Goal: Task Accomplishment & Management: Manage account settings

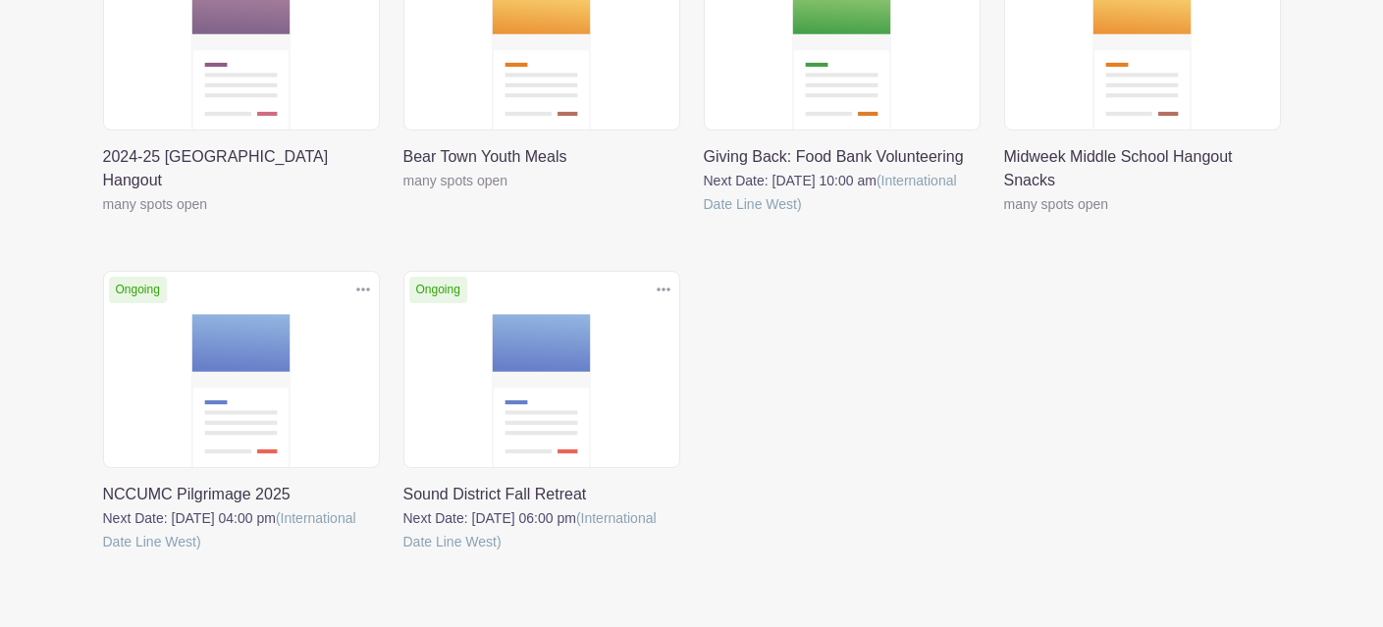
scroll to position [458, 0]
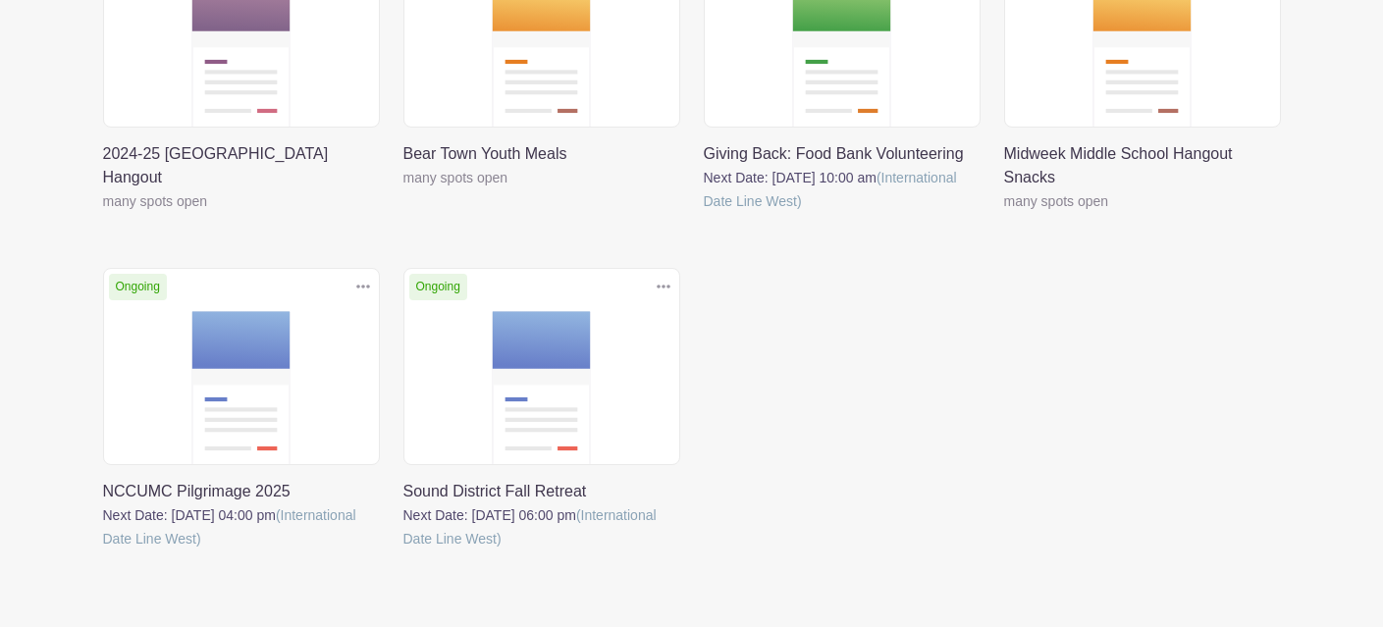
click at [403, 551] on link at bounding box center [403, 551] width 0 height 0
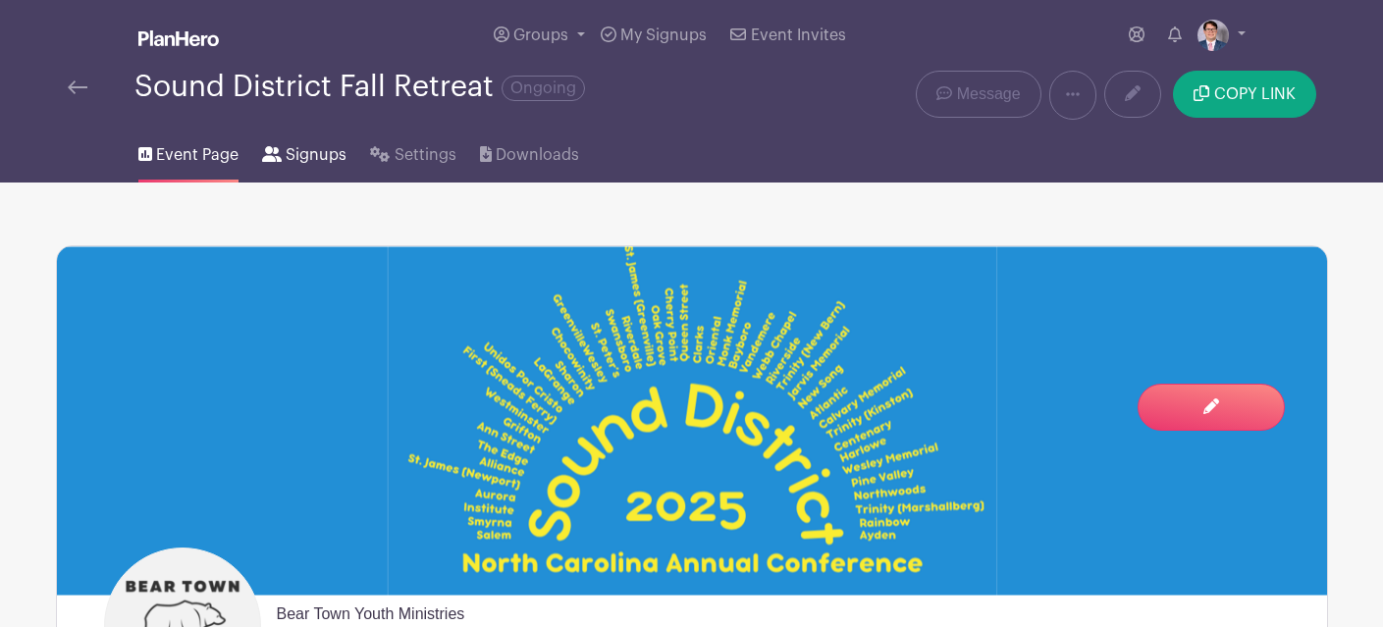
click at [337, 162] on span "Signups" at bounding box center [316, 155] width 61 height 24
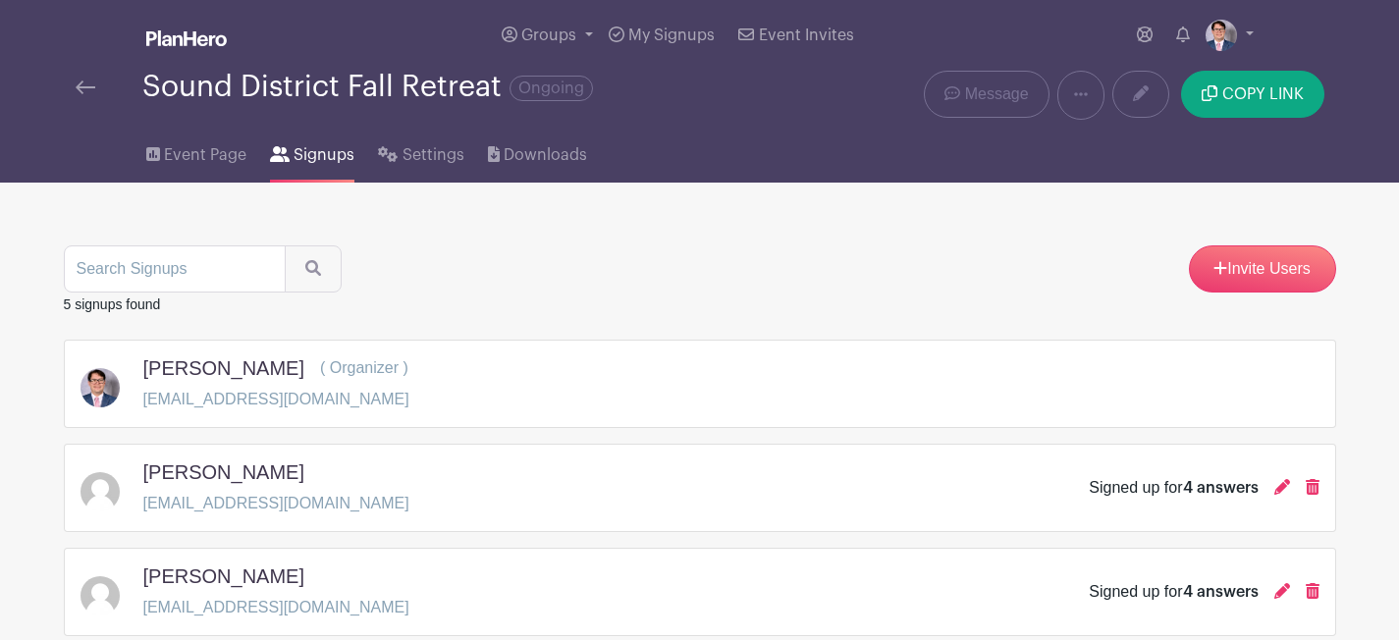
click at [93, 74] on div "Sound District Fall Retreat Ongoing" at bounding box center [435, 87] width 718 height 32
click at [86, 88] on img at bounding box center [86, 87] width 20 height 14
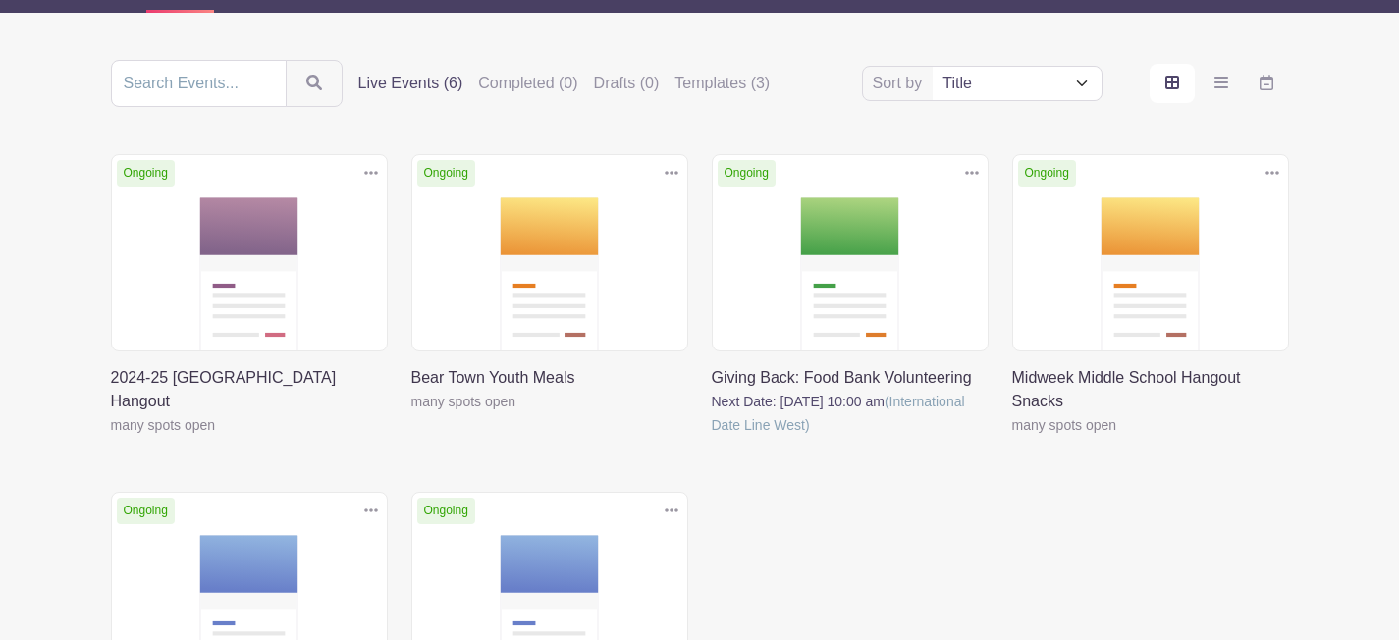
scroll to position [295, 0]
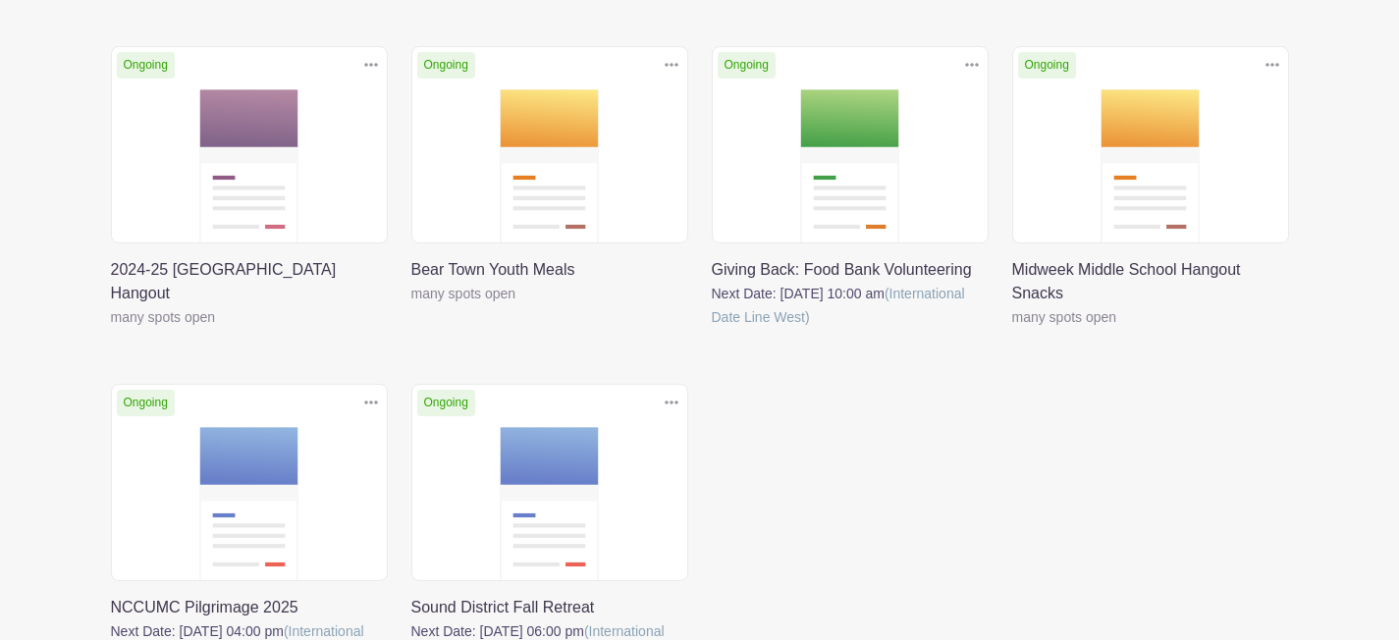
click at [411, 305] on link at bounding box center [411, 305] width 0 height 0
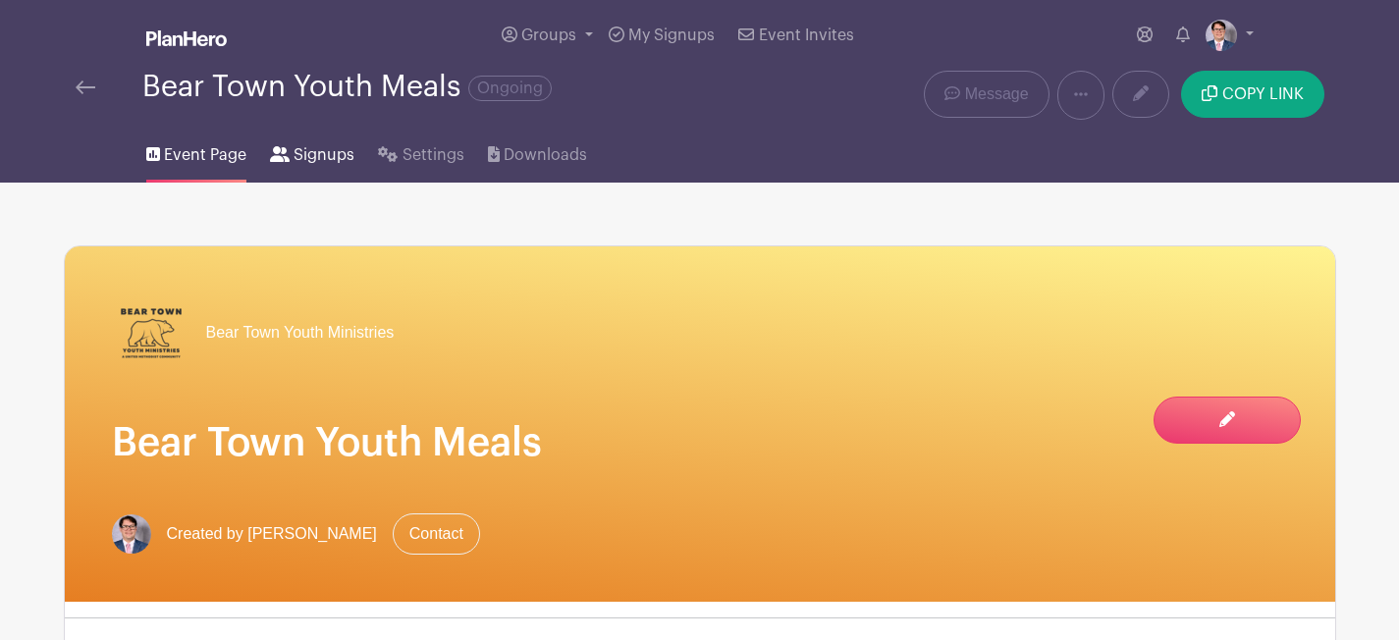
click at [306, 151] on span "Signups" at bounding box center [323, 155] width 61 height 24
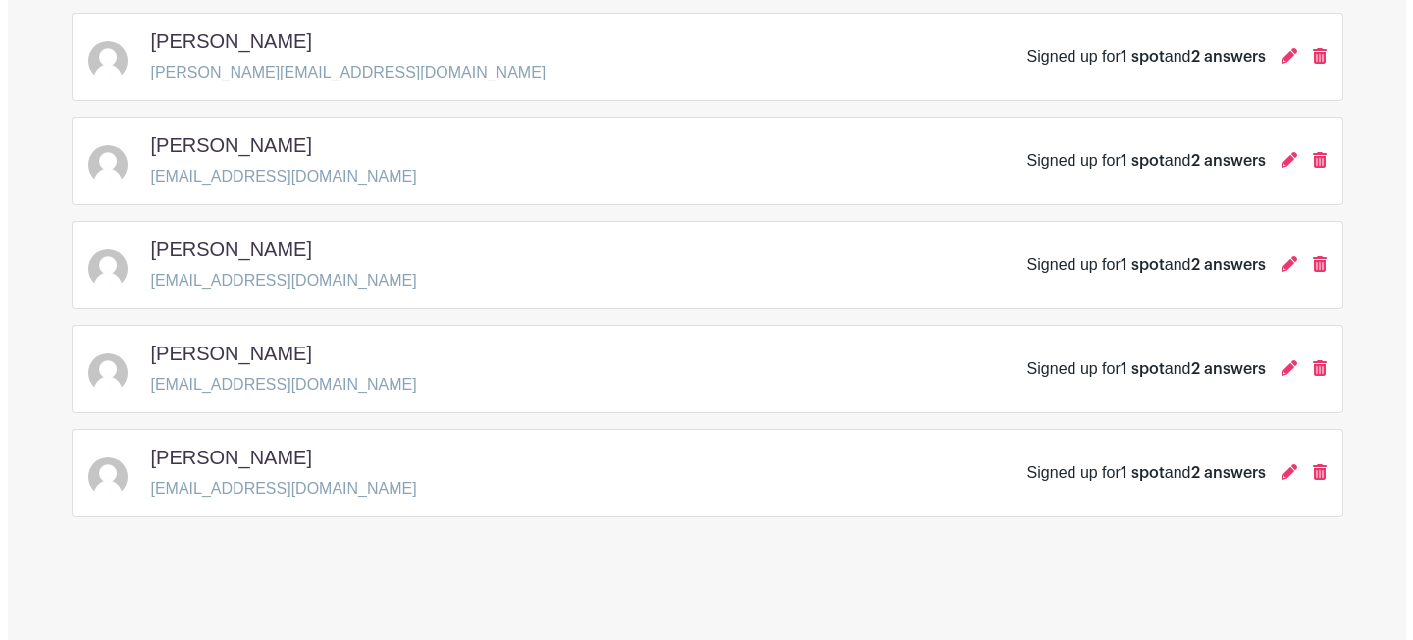
scroll to position [640, 0]
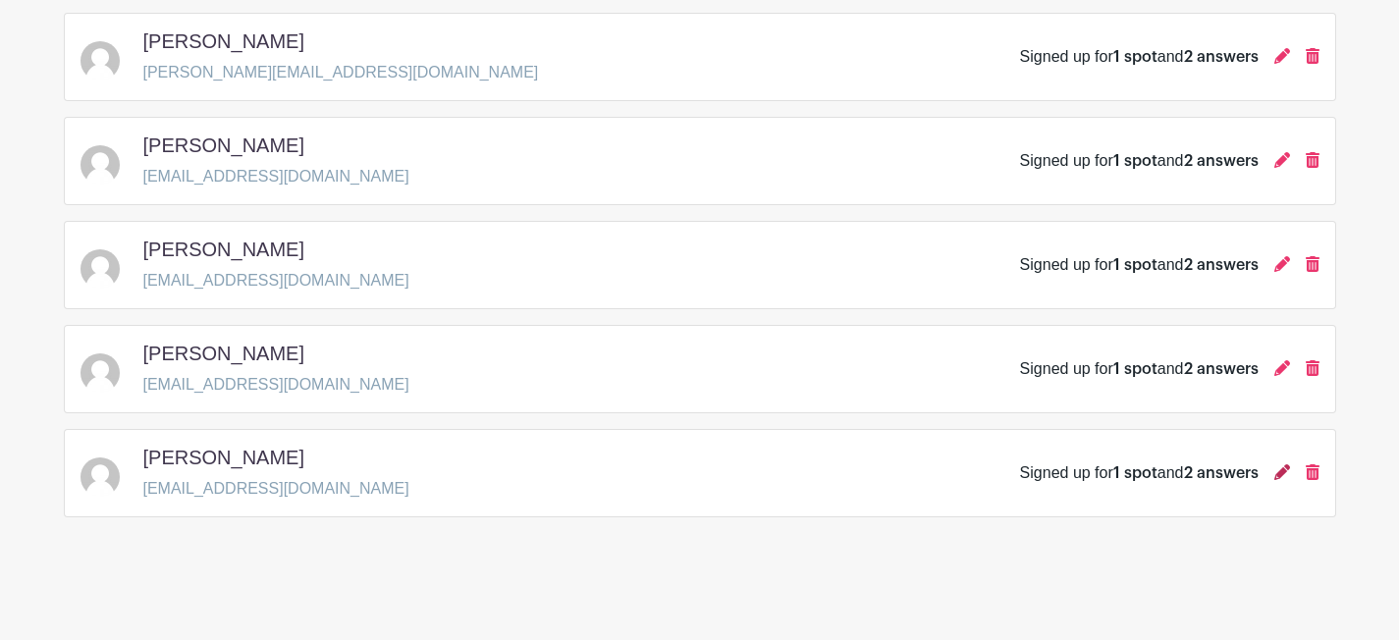
click at [1281, 472] on icon at bounding box center [1282, 472] width 16 height 16
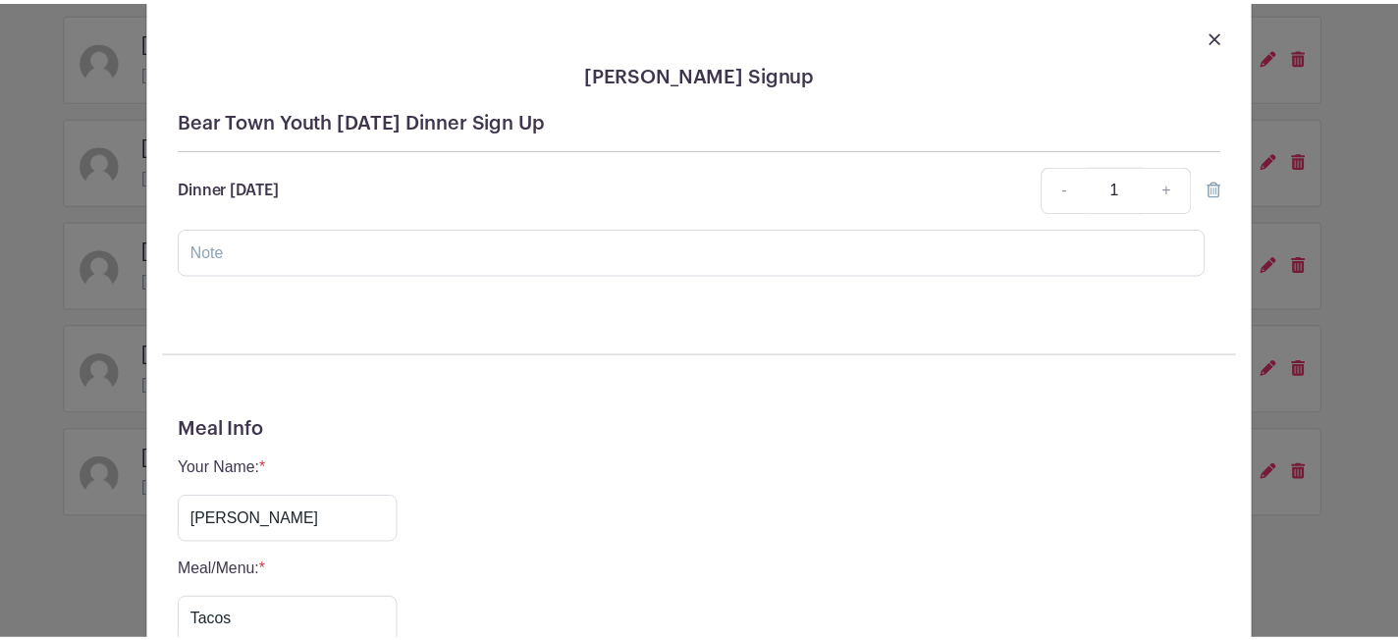
scroll to position [0, 0]
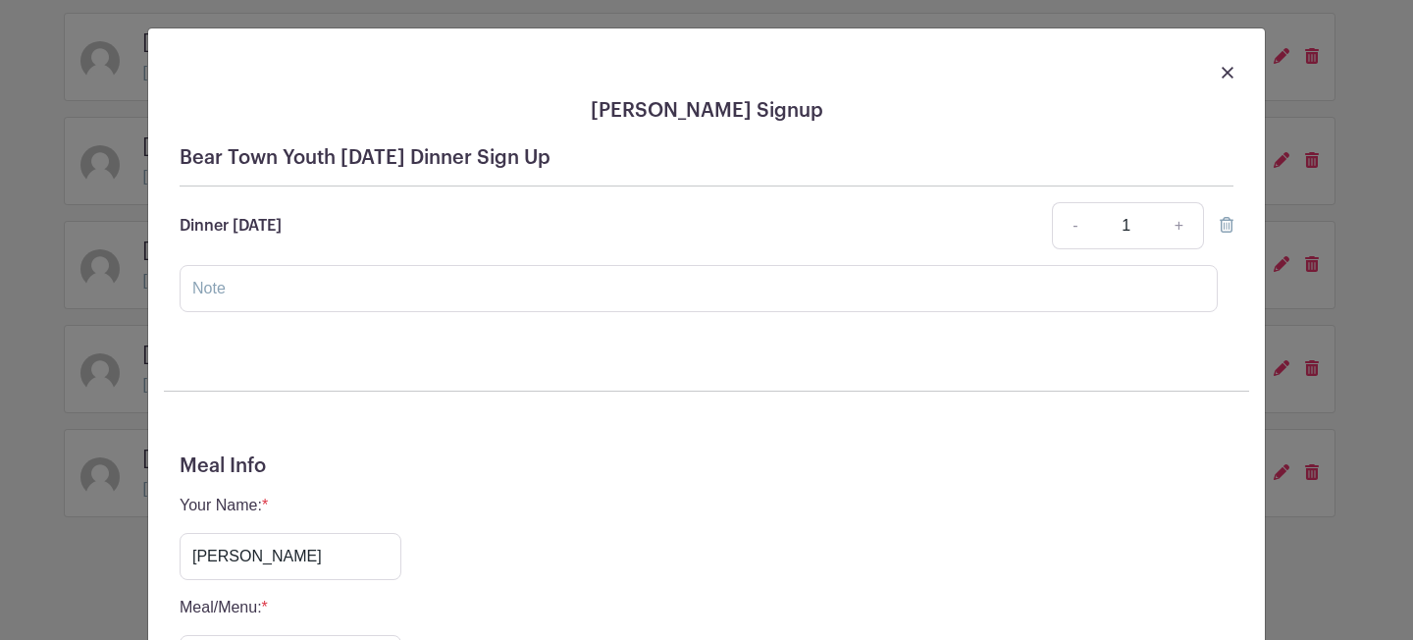
click at [1223, 60] on link at bounding box center [1228, 72] width 12 height 24
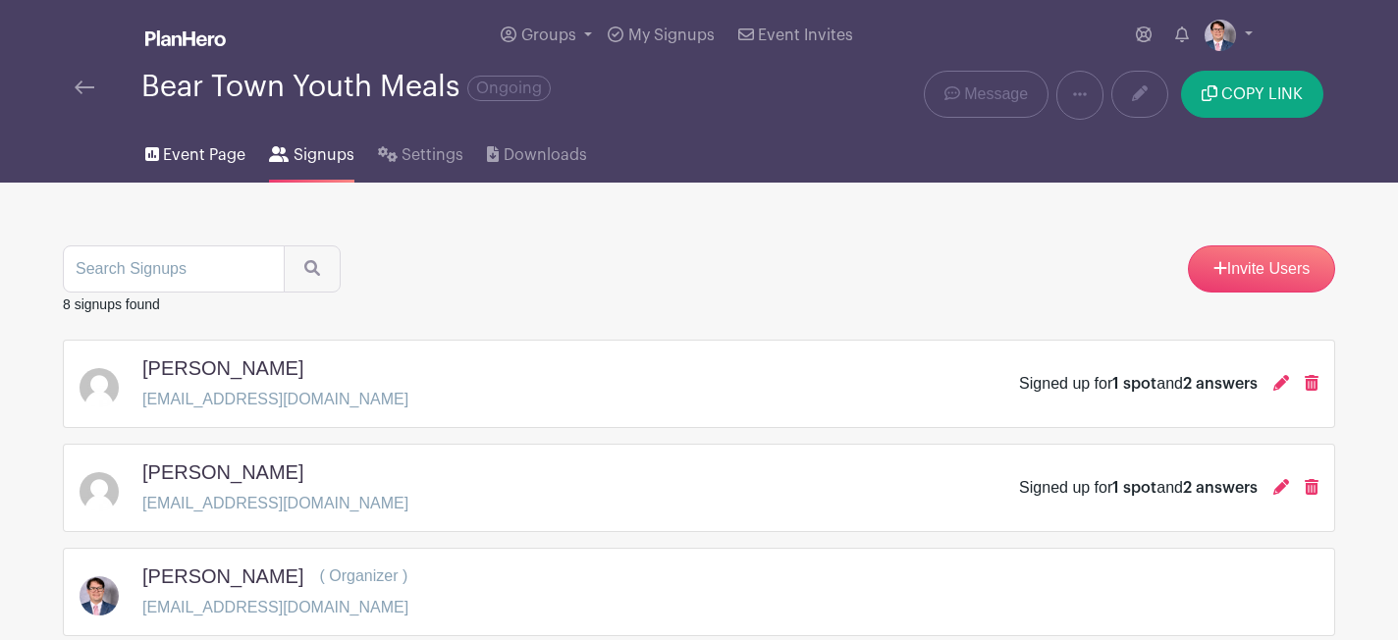
click at [186, 171] on link "Event Page" at bounding box center [195, 151] width 100 height 63
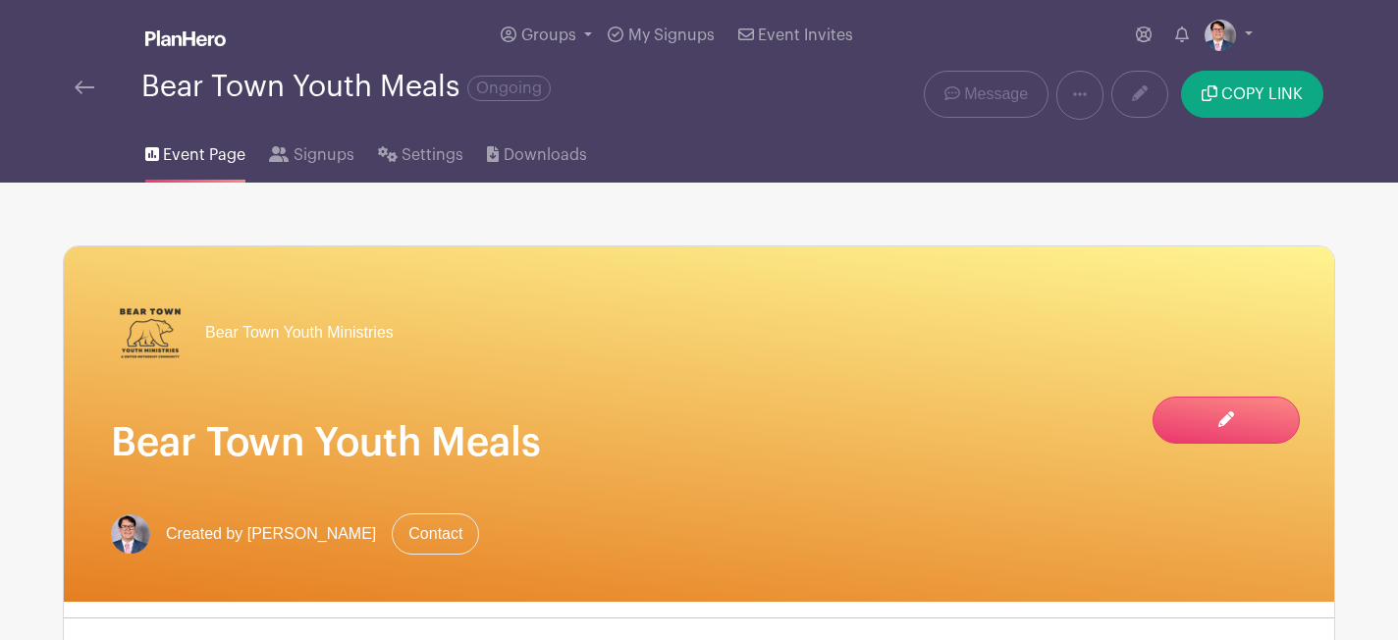
click at [83, 89] on img at bounding box center [85, 87] width 20 height 14
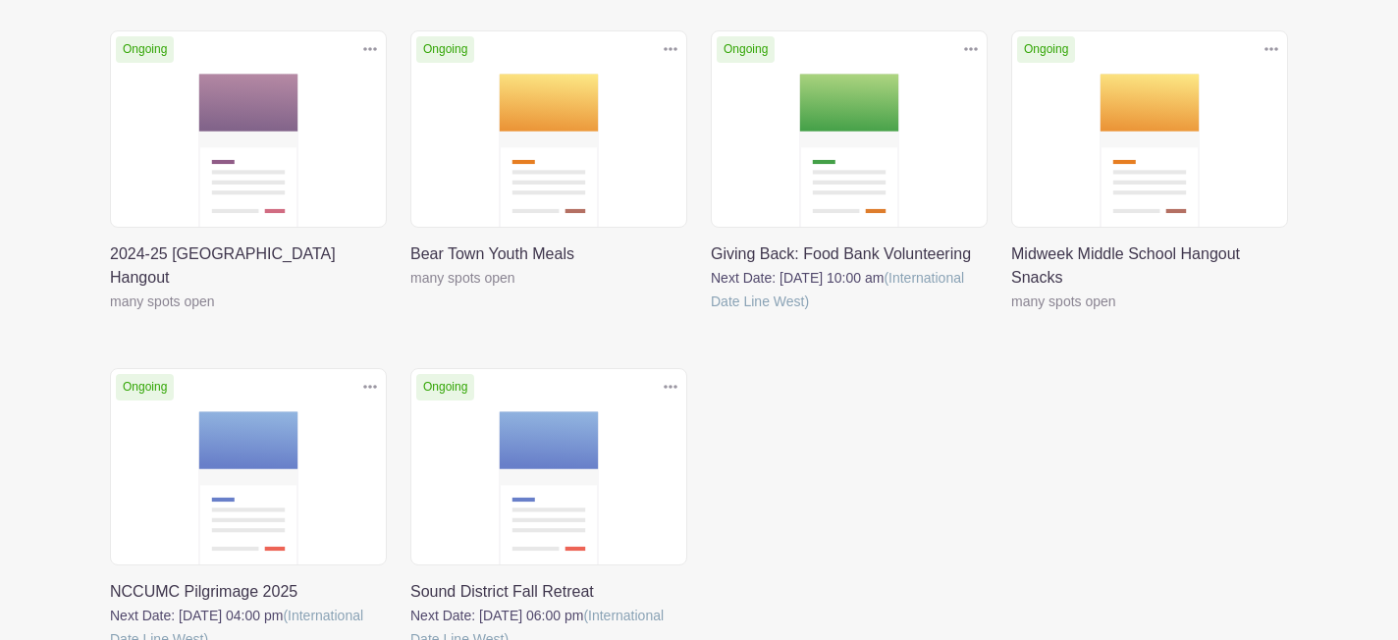
click at [410, 626] on link at bounding box center [410, 651] width 0 height 0
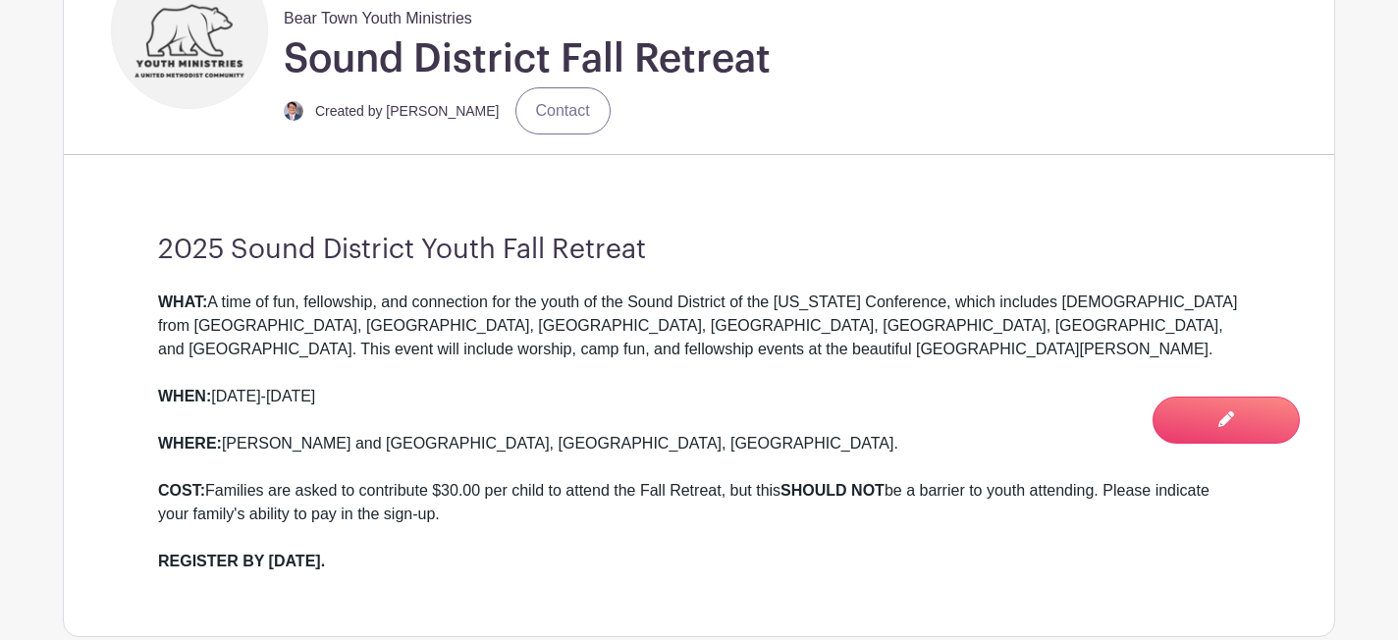
scroll to position [610, 0]
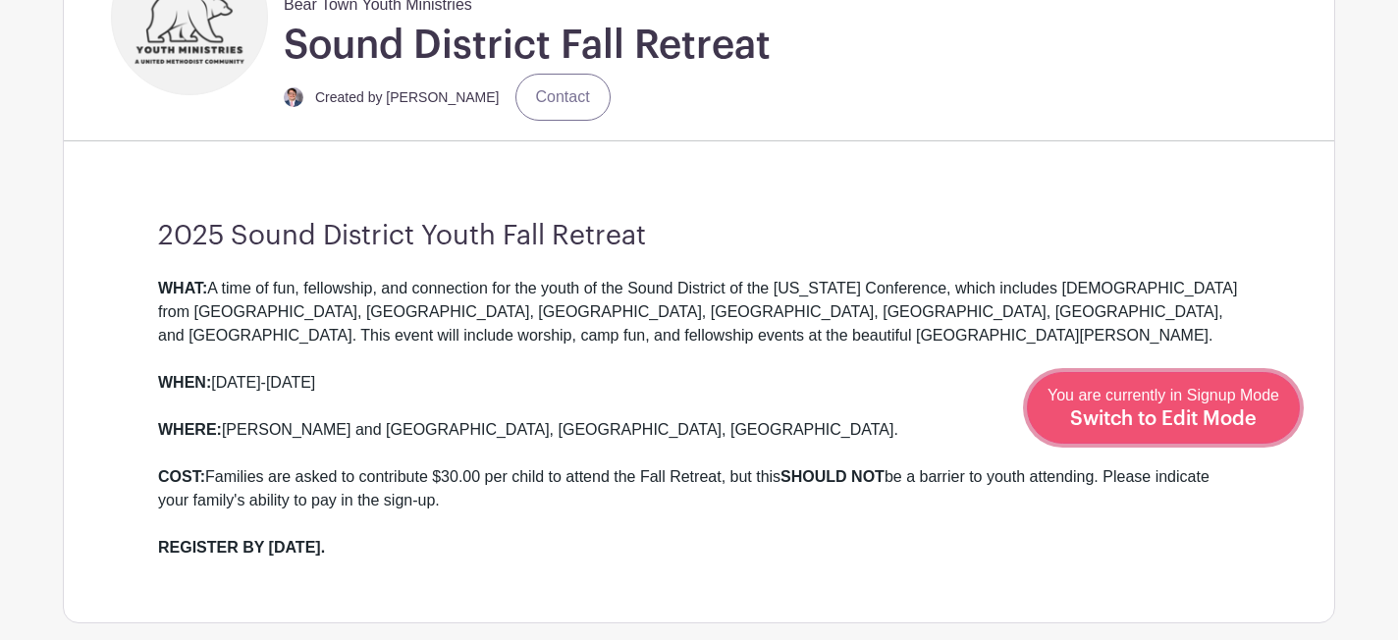
click at [1222, 406] on div "You are currently in Signup Mode Switch to Edit Mode" at bounding box center [1163, 408] width 232 height 48
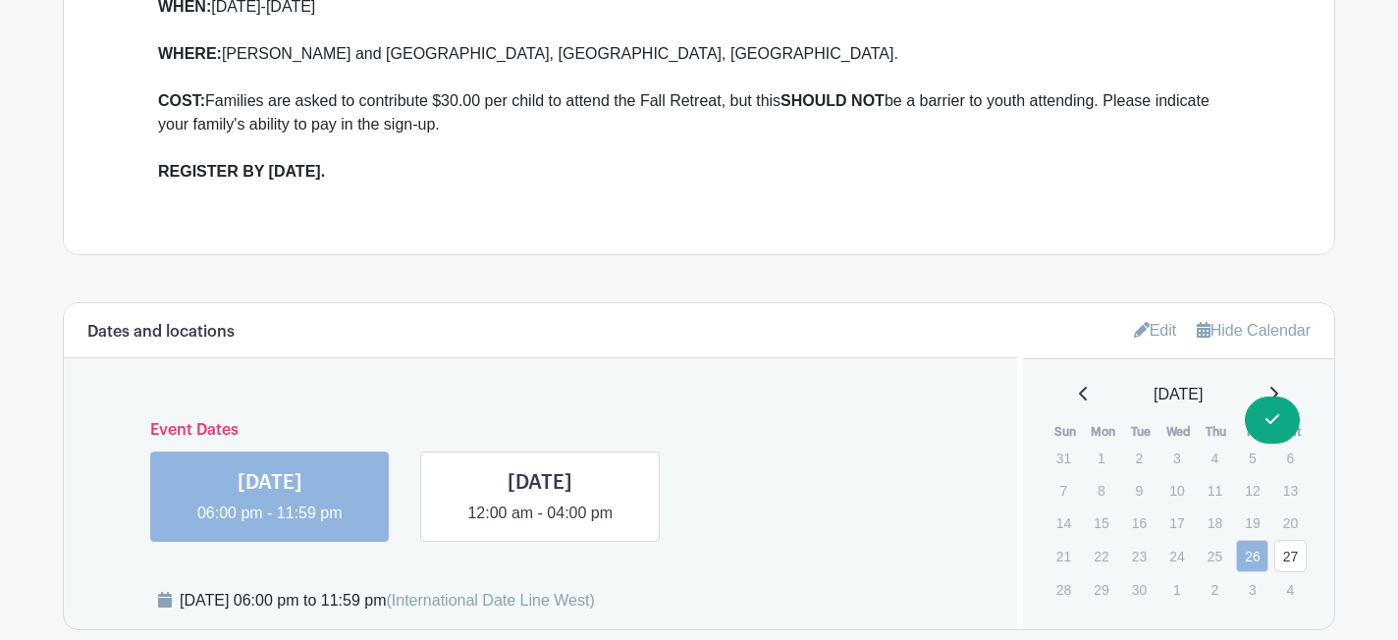
scroll to position [1026, 0]
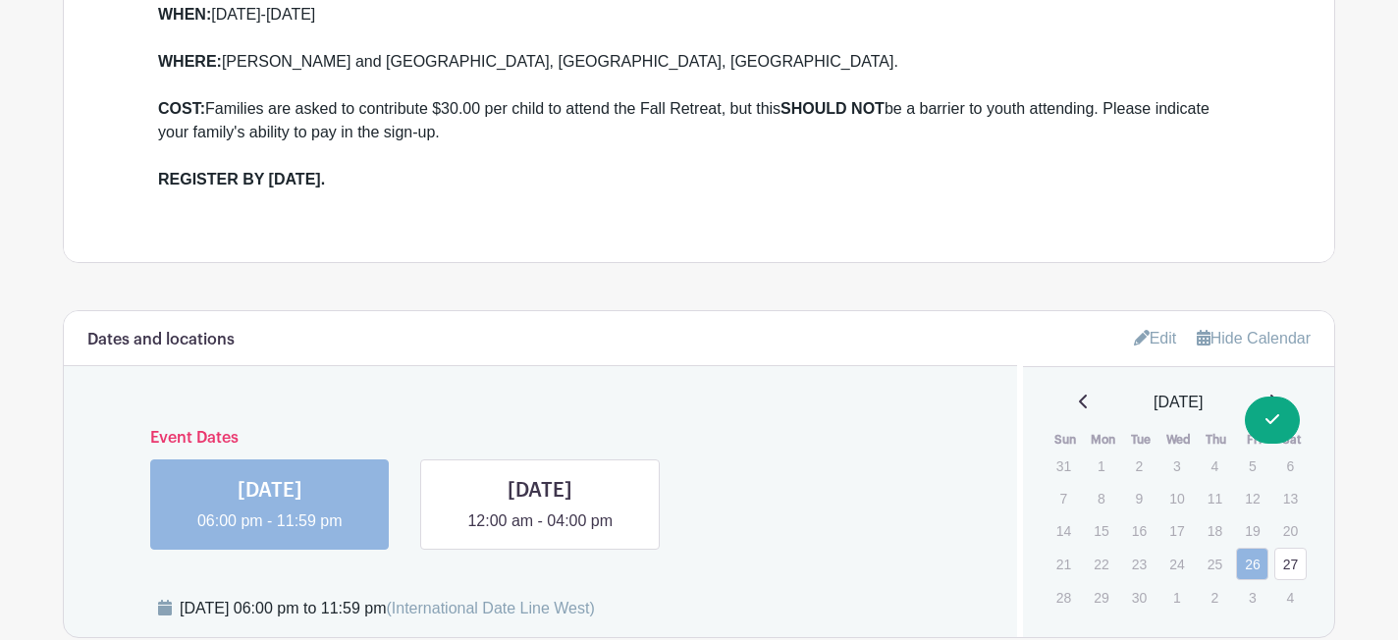
click at [325, 177] on strong "REGISTER BY [DATE]." at bounding box center [241, 179] width 167 height 17
click at [374, 170] on div "REGISTER BY [DATE]." at bounding box center [699, 180] width 1082 height 24
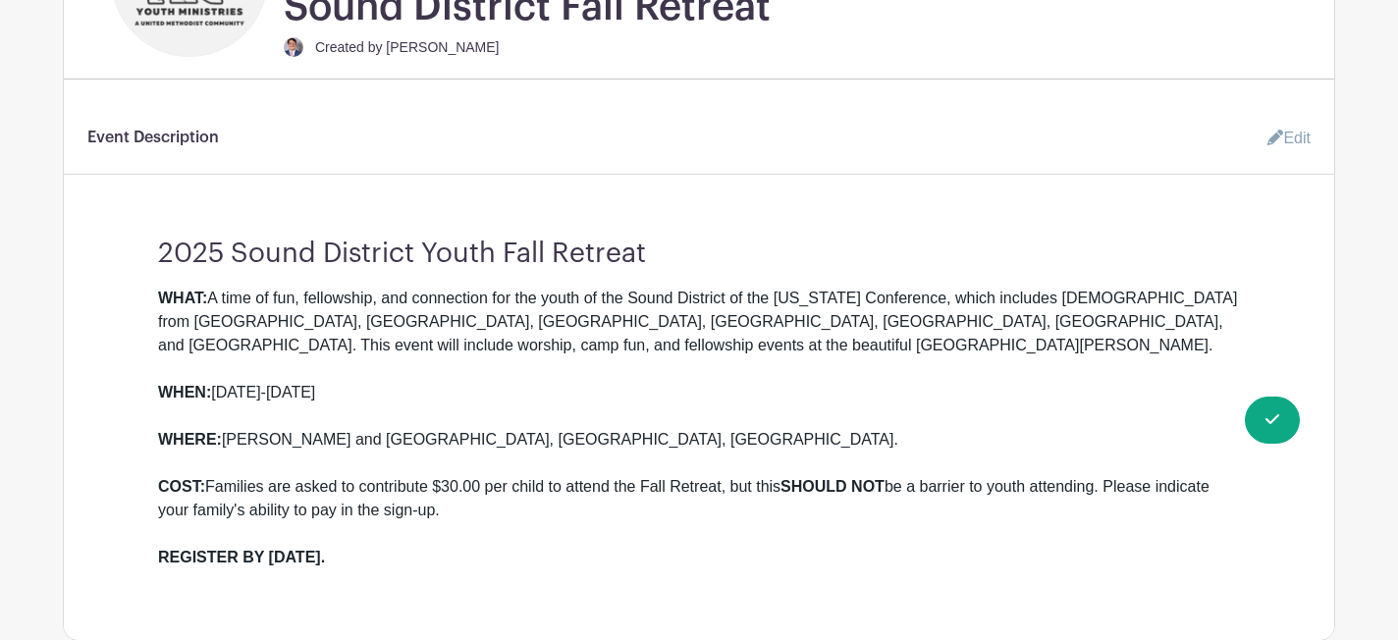
scroll to position [671, 0]
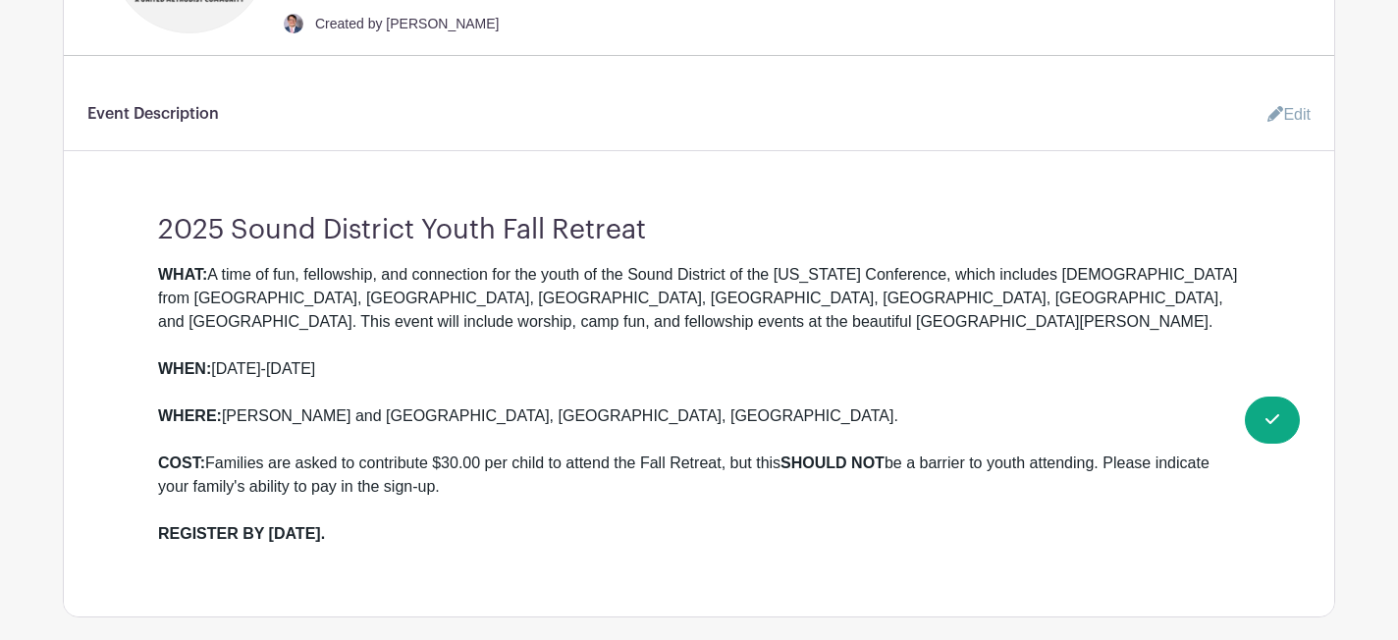
click at [1295, 112] on link "Edit" at bounding box center [1280, 114] width 59 height 39
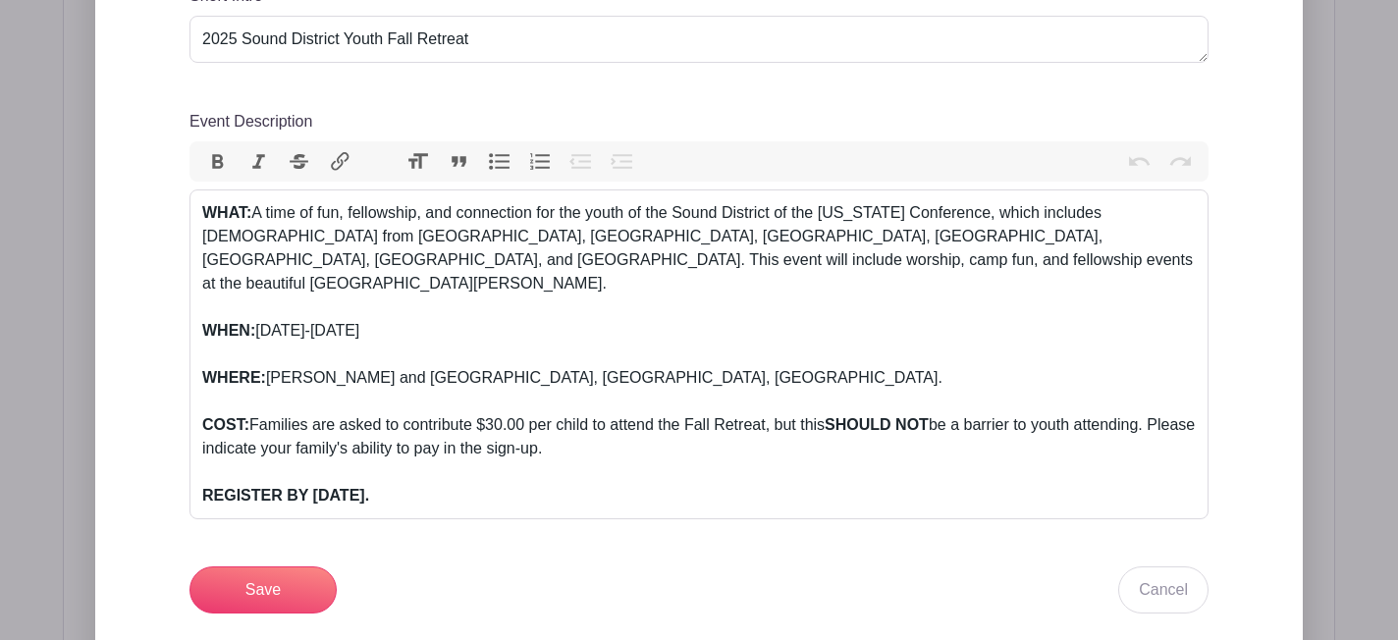
scroll to position [1017, 0]
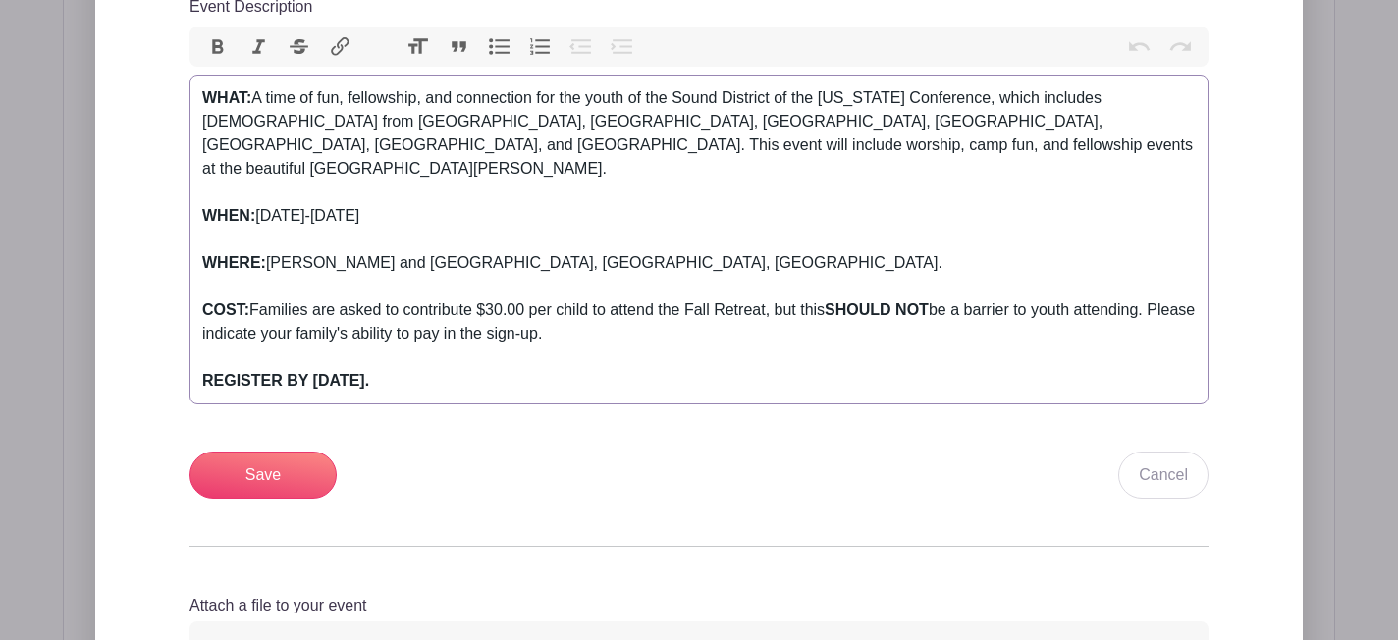
click at [369, 372] on strong "REGISTER BY [DATE]." at bounding box center [285, 380] width 167 height 17
drag, startPoint x: 412, startPoint y: 362, endPoint x: 315, endPoint y: 354, distance: 97.5
click at [315, 372] on strong "REGISTER BY [DATE]." at bounding box center [285, 380] width 167 height 17
click at [369, 372] on strong "REGISTER BY [DATE]." at bounding box center [285, 380] width 167 height 17
type trix-editor "<div><strong>WHAT:</strong> A time of fun, fellowship, and connection for the y…"
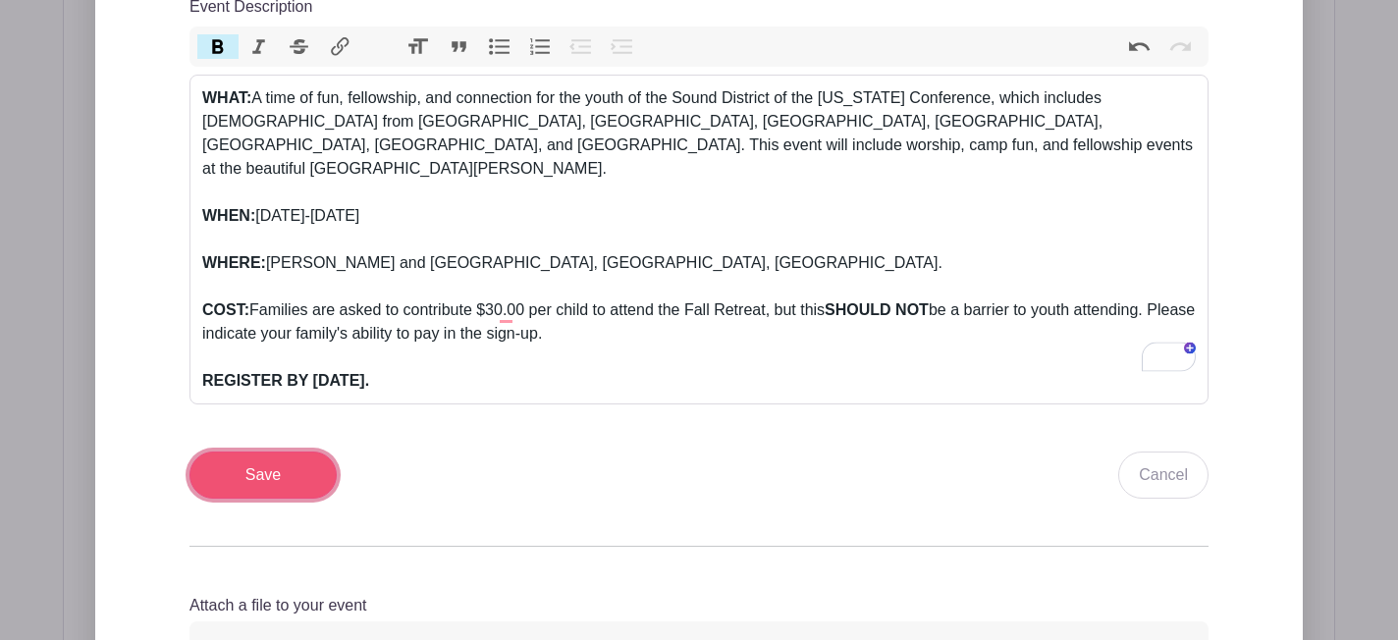
click at [288, 462] on input "Save" at bounding box center [262, 474] width 147 height 47
